Goal: Obtain resource: Obtain resource

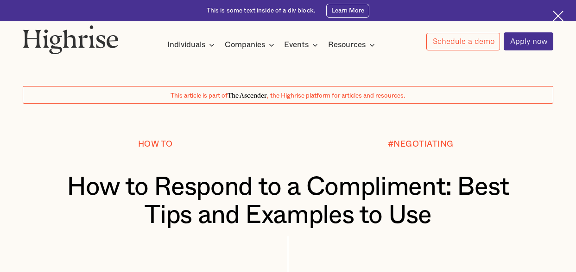
scroll to position [556, 0]
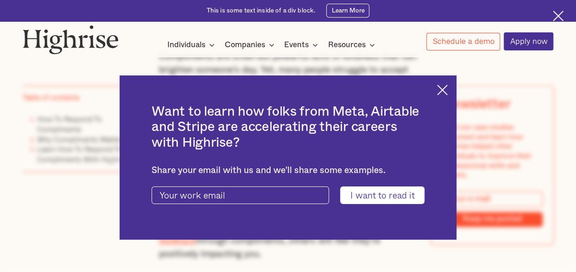
click at [447, 89] on img at bounding box center [442, 90] width 11 height 11
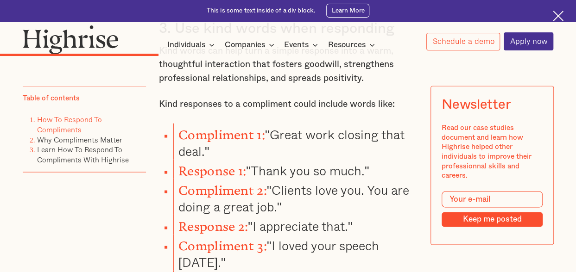
scroll to position [2547, 0]
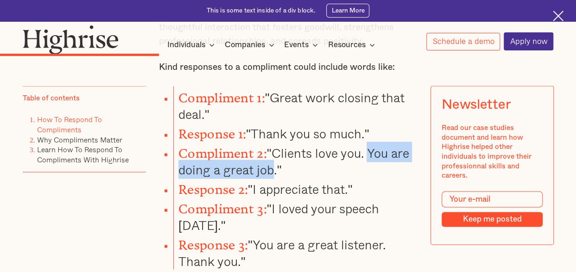
drag, startPoint x: 372, startPoint y: 130, endPoint x: 272, endPoint y: 153, distance: 102.7
click at [272, 153] on li "Compliment 2: "Clients love you. You are doing a great job."" at bounding box center [295, 160] width 244 height 36
copy li "You are doing a great job"
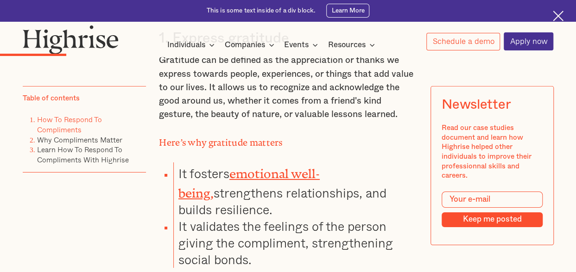
scroll to position [1389, 0]
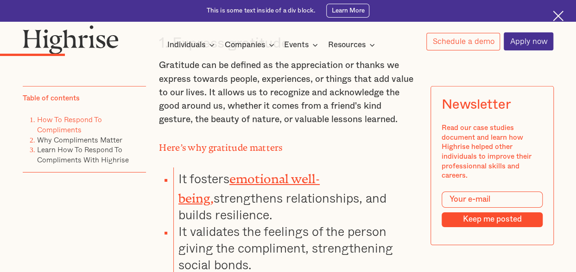
drag, startPoint x: 177, startPoint y: 176, endPoint x: 249, endPoint y: 209, distance: 78.7
click at [249, 209] on li "It fosters emotional well-being, strengthens relationships, and builds resilien…" at bounding box center [295, 196] width 244 height 56
copy li "It fosters emotional well-being, strengthens relationships, and builds resilien…"
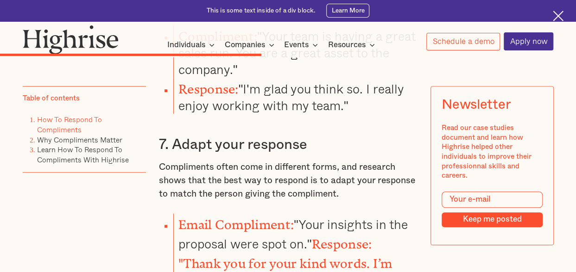
scroll to position [3843, 0]
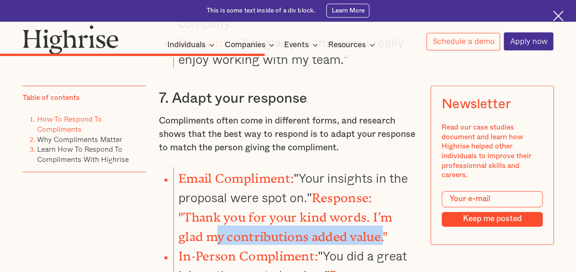
drag, startPoint x: 382, startPoint y: 188, endPoint x: 218, endPoint y: 190, distance: 164.4
click at [218, 191] on strong "Response: "Thank you for your kind words. I’m glad my contributions added value…" at bounding box center [285, 214] width 214 height 47
drag, startPoint x: 370, startPoint y: 166, endPoint x: 380, endPoint y: 191, distance: 27.0
click at [380, 191] on strong "Response: "Thank you for your kind words. I’m glad my contributions added value…" at bounding box center [285, 214] width 214 height 47
copy strong "I’m glad my contributions added value"
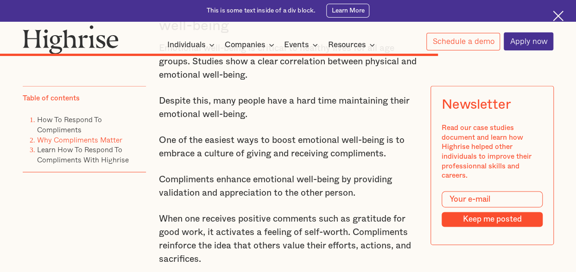
scroll to position [6019, 0]
